Goal: Information Seeking & Learning: Learn about a topic

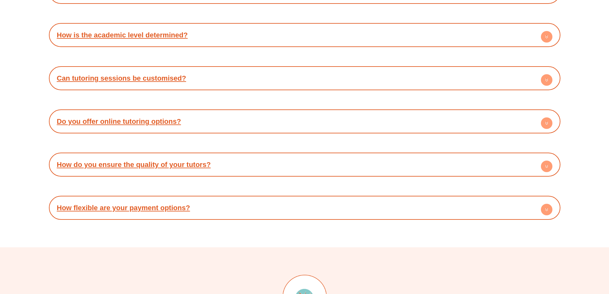
scroll to position [2556, 0]
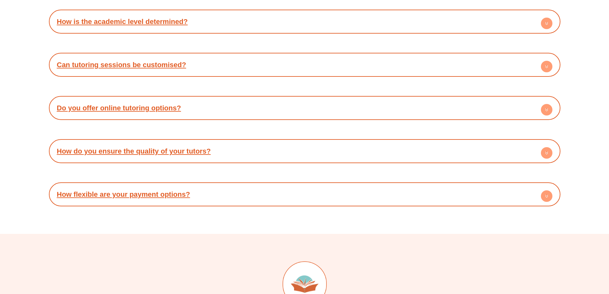
click at [164, 190] on link "How flexible are your payment options?" at bounding box center [123, 194] width 133 height 8
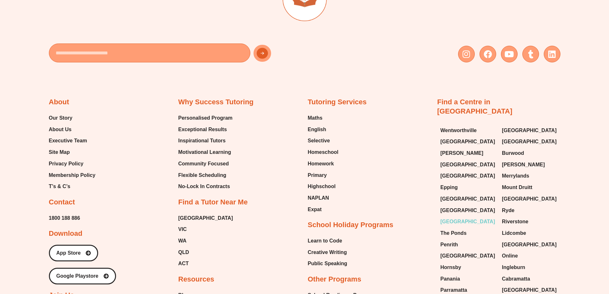
scroll to position [2876, 0]
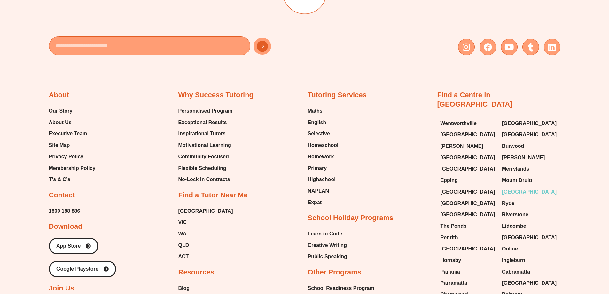
click at [524, 187] on span "[GEOGRAPHIC_DATA]" at bounding box center [529, 192] width 55 height 10
